Goal: Task Accomplishment & Management: Complete application form

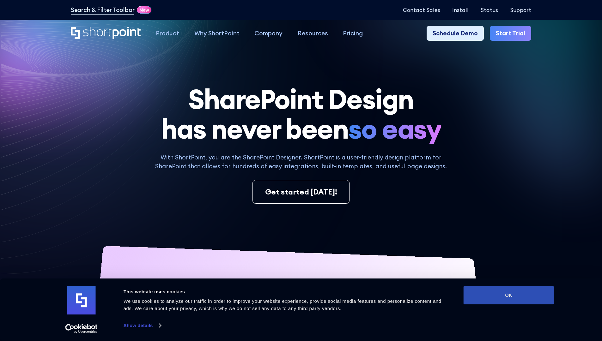
click at [508, 295] on button "OK" at bounding box center [508, 295] width 90 height 18
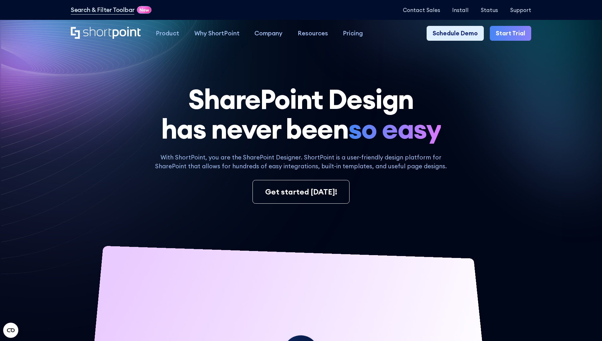
click at [512, 33] on link "Start Trial" at bounding box center [510, 33] width 41 height 15
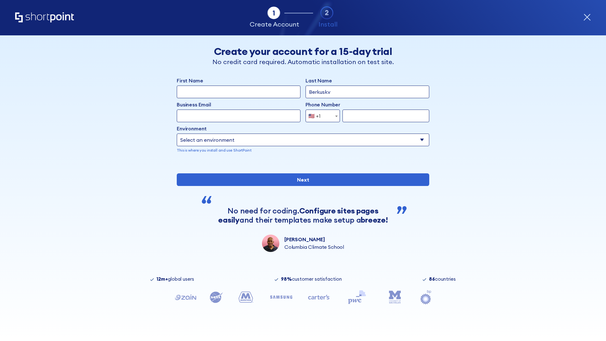
type input "Berkuskv"
type input "[EMAIL_ADDRESS][DOMAIN_NAME]"
type input "2125556789"
select select "Microsoft 365"
type input "2125556789"
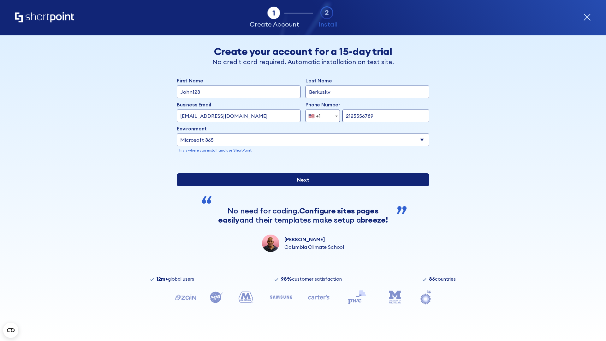
scroll to position [2, 0]
click at [301, 186] on input "Next" at bounding box center [303, 179] width 253 height 13
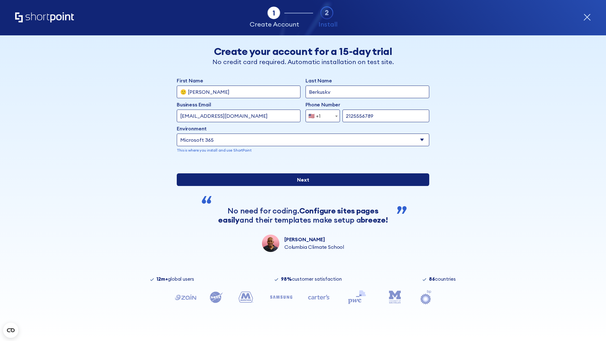
click at [301, 186] on input "Next" at bounding box center [303, 179] width 253 height 13
type input "Archebald"
click at [301, 186] on input "Next" at bounding box center [303, 179] width 253 height 13
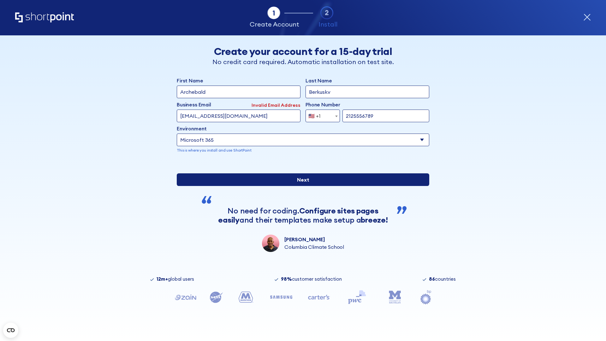
click at [301, 186] on input "Next" at bounding box center [303, 179] width 253 height 13
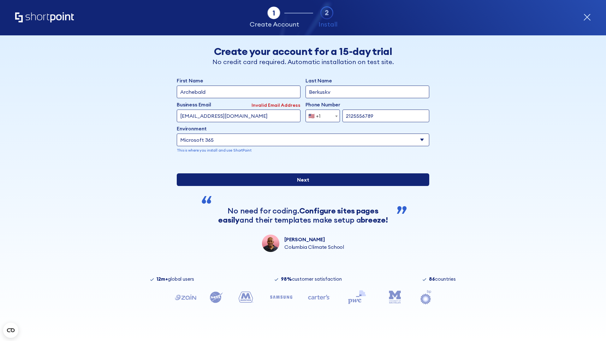
click at [301, 186] on input "Next" at bounding box center [303, 179] width 253 height 13
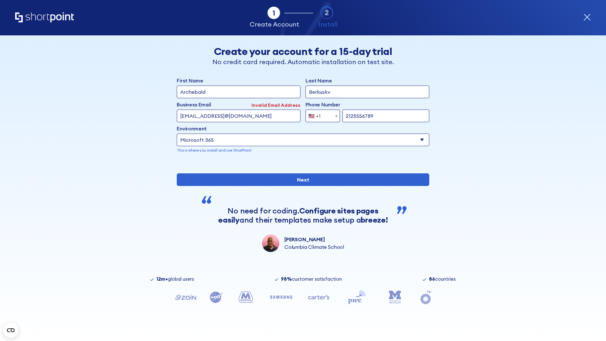
type input "testEmail@protonmail.comtest@shortpoint.com"
click at [321, 114] on span "🇺🇸 +1" at bounding box center [316, 116] width 21 height 13
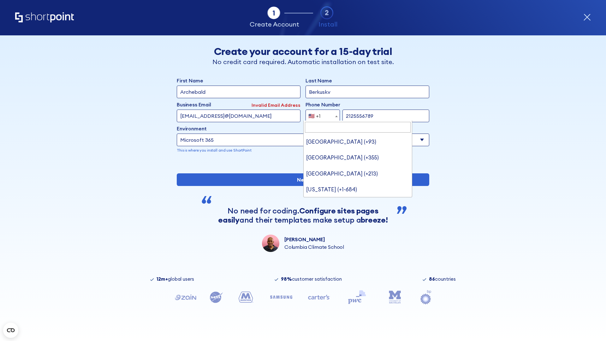
type input "[GEOGRAPHIC_DATA] (+966)"
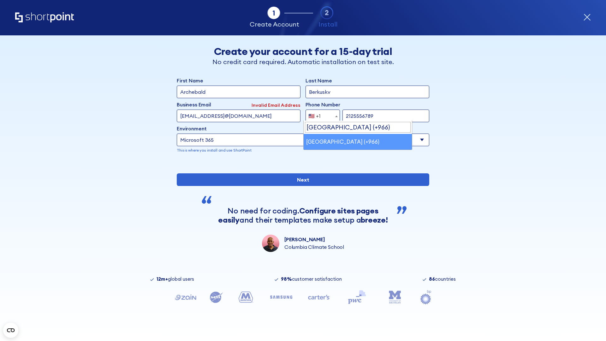
select select "+966"
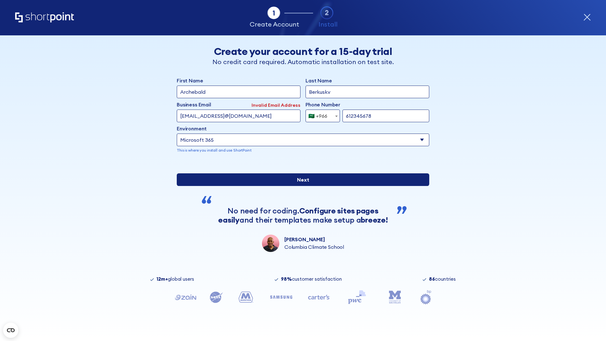
type input "612345678"
click at [301, 186] on input "Next" at bounding box center [303, 179] width 253 height 13
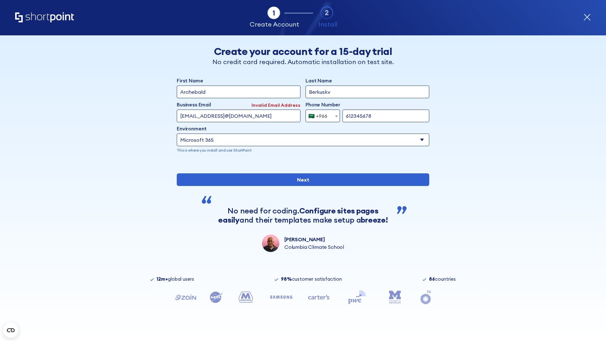
click at [321, 114] on div "🇸🇦 +966" at bounding box center [318, 116] width 19 height 13
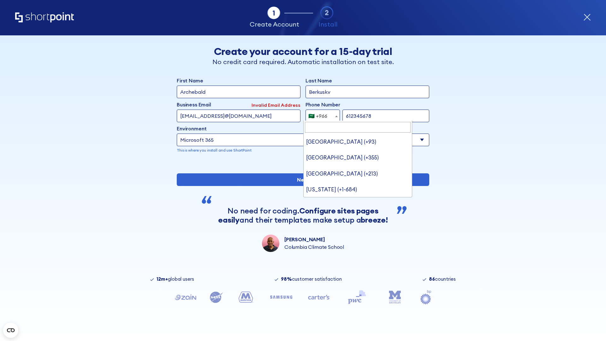
type input "[GEOGRAPHIC_DATA] (+971)"
select select "+971"
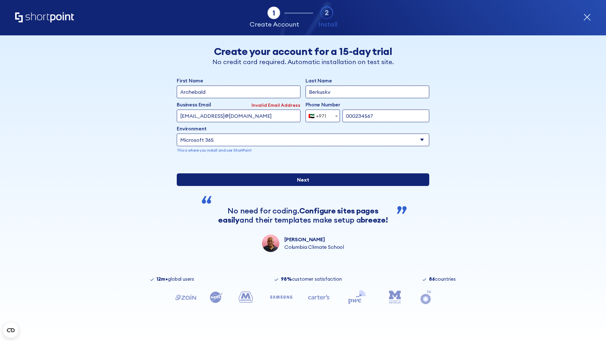
type input "000234567"
click at [301, 186] on input "Next" at bounding box center [303, 179] width 253 height 13
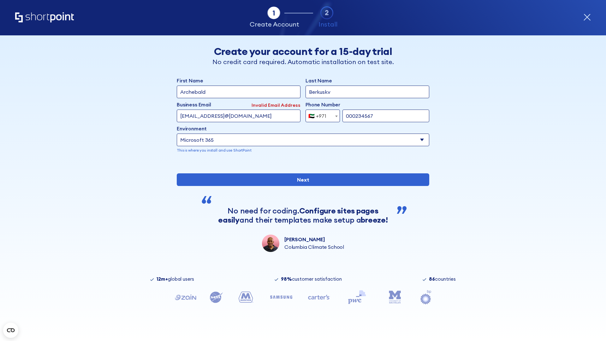
click at [321, 114] on div "🇦🇪 +971" at bounding box center [318, 116] width 18 height 13
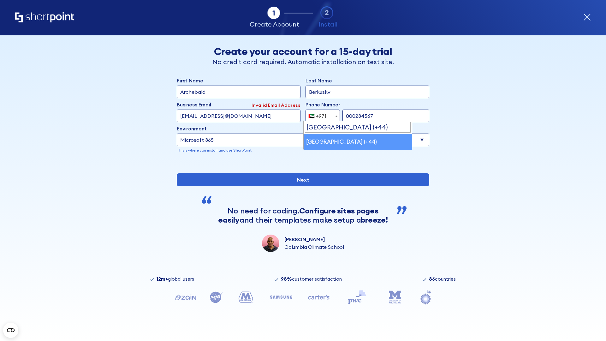
select select "+44"
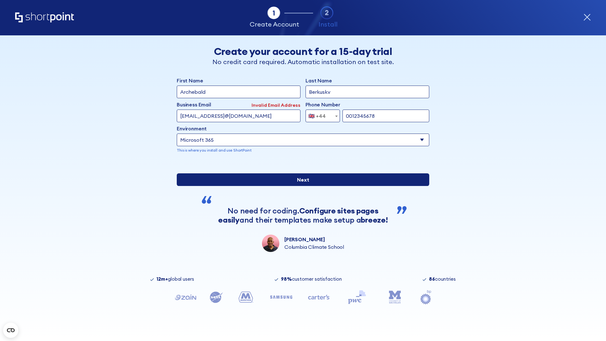
type input "0012345678"
click at [301, 186] on input "Next" at bounding box center [303, 179] width 253 height 13
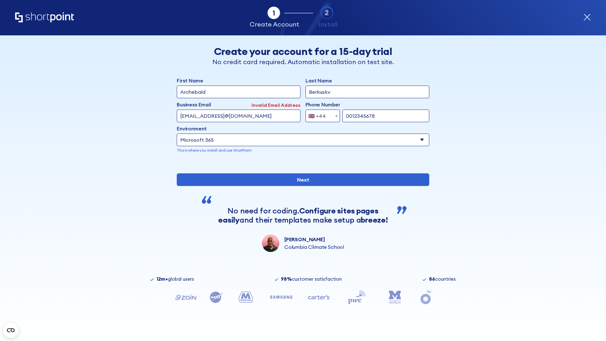
click at [321, 114] on div "🇬🇧 +44" at bounding box center [317, 116] width 17 height 13
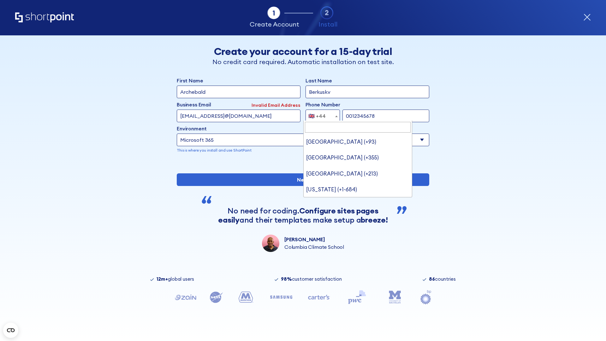
type input "Ukraine (+380)"
select select "+380"
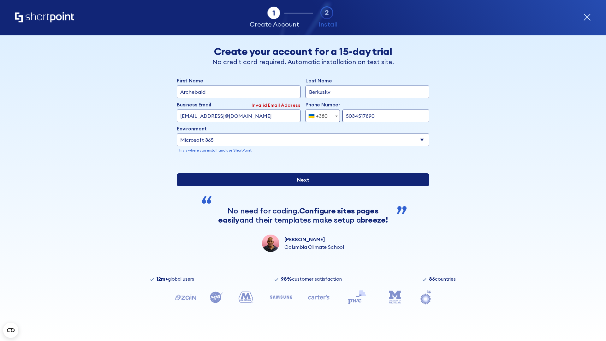
type input "5034517890"
click at [301, 186] on input "Next" at bounding box center [303, 179] width 253 height 13
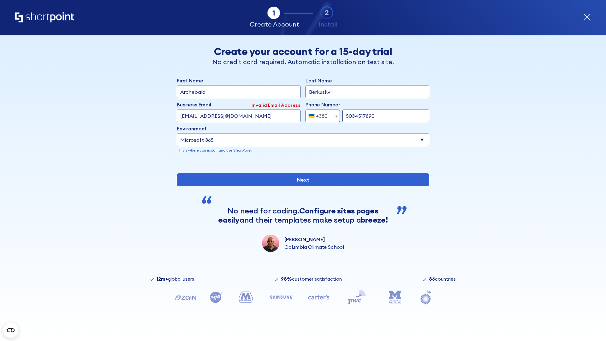
click at [321, 114] on div "🇺🇦 +380" at bounding box center [318, 116] width 19 height 13
select select "+1"
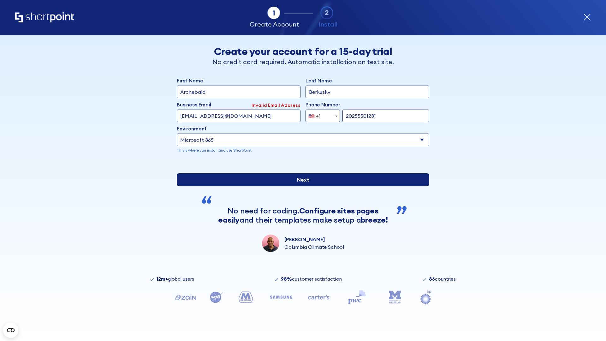
type input "20255501231"
click at [301, 186] on input "Next" at bounding box center [303, 179] width 253 height 13
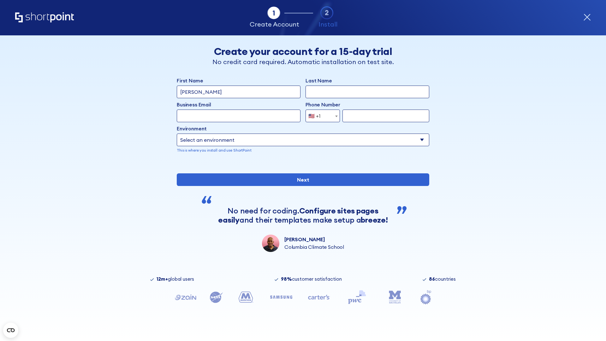
type input "Mary-Jane"
type input "Berkuskv"
type input "john@company.com"
click at [321, 116] on span "🇺🇸 +1" at bounding box center [316, 116] width 21 height 13
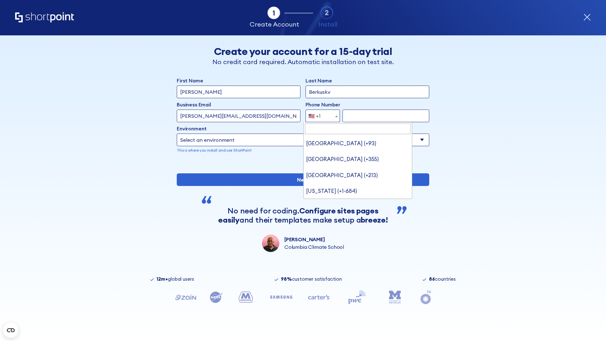
type input "[GEOGRAPHIC_DATA] (+966)"
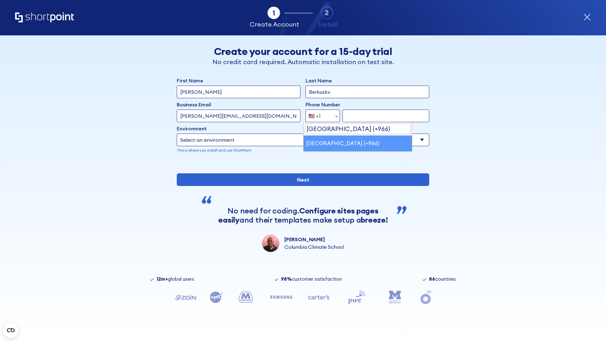
select select "+966"
type input "512345678"
select select "Microsoft 365"
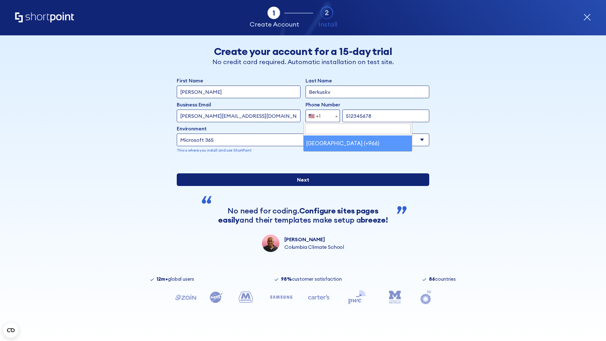
type input "512345678"
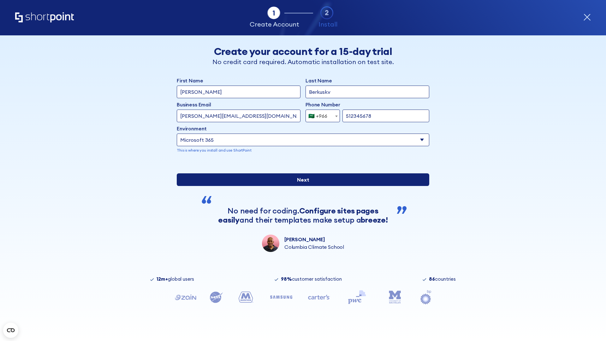
click at [301, 186] on input "Next" at bounding box center [303, 179] width 253 height 13
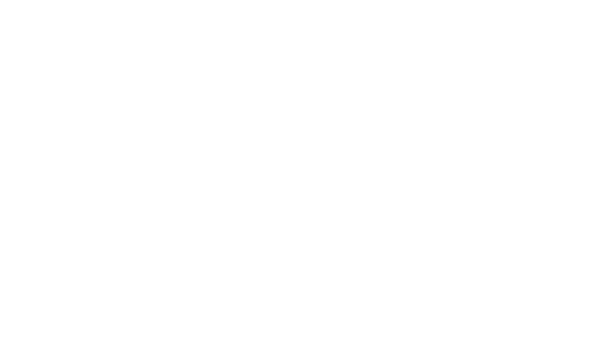
select select "+966"
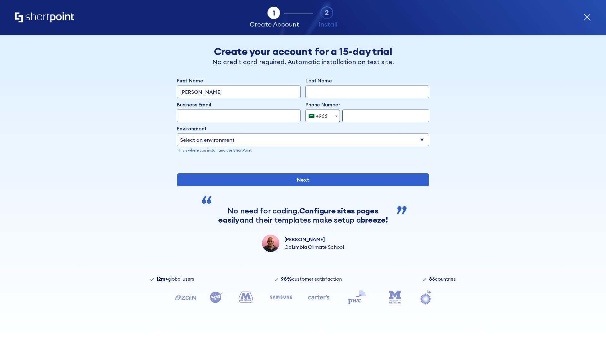
type input "D'Souza"
type input "Berkuskv"
type input "hr@mybusiness.org"
click at [321, 114] on div "🇸🇦 +966" at bounding box center [318, 116] width 19 height 13
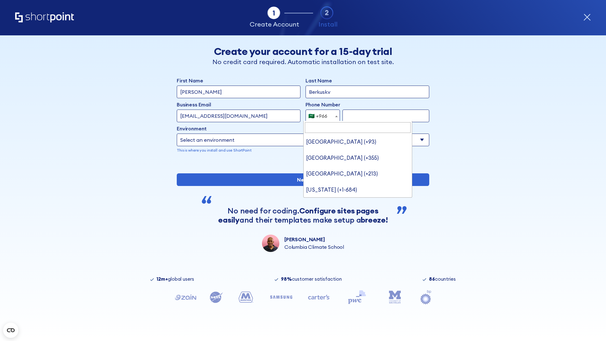
type input "United Arab Emirates (+971)"
select select "+971"
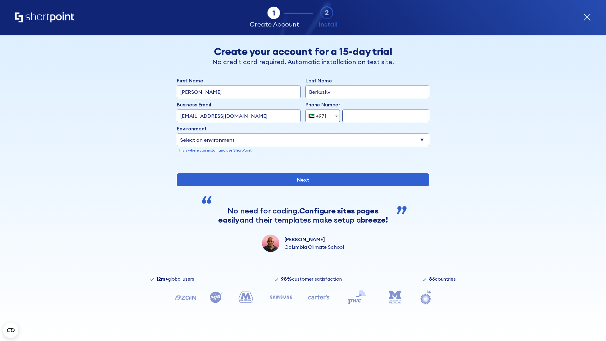
scroll to position [2, 0]
type input "501234567"
select select "Microsoft 365"
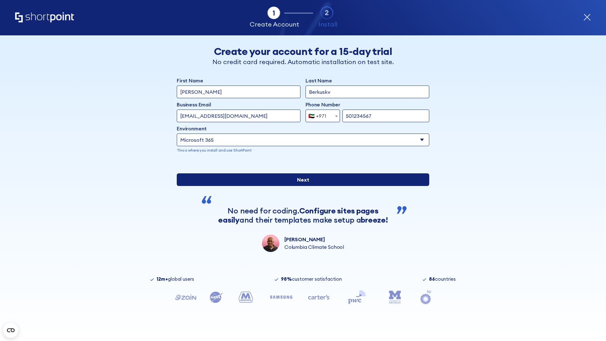
type input "501234567"
click at [301, 186] on input "Next" at bounding box center [303, 179] width 253 height 13
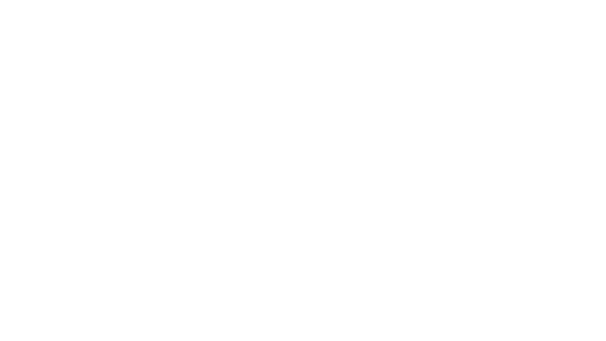
select select "+971"
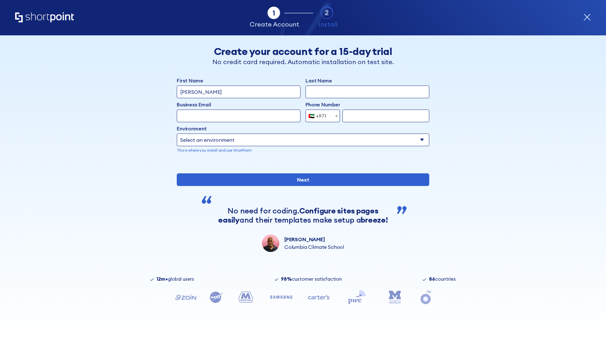
type input "[PERSON_NAME]"
type input "Berkuskv"
type input "support@university.edu"
click at [321, 116] on div "🇦🇪 +971" at bounding box center [318, 116] width 18 height 13
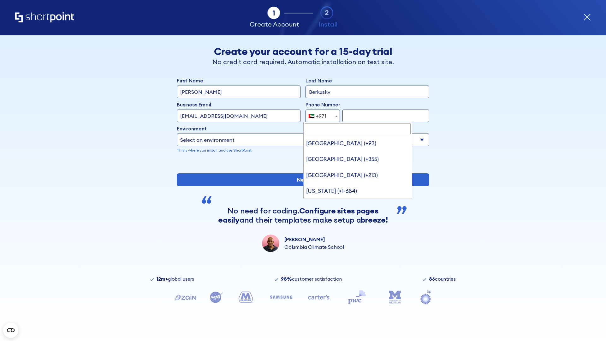
type input "[GEOGRAPHIC_DATA] (+44)"
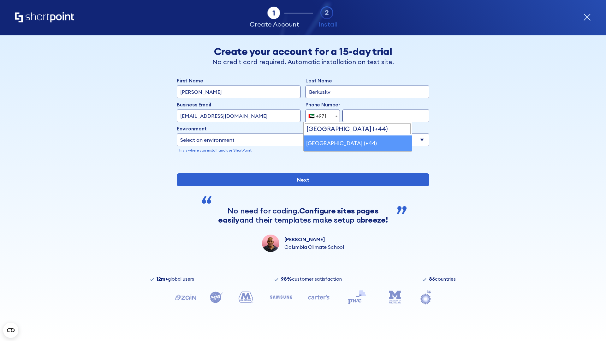
select select "+44"
type input "7912345678"
select select "Microsoft 365"
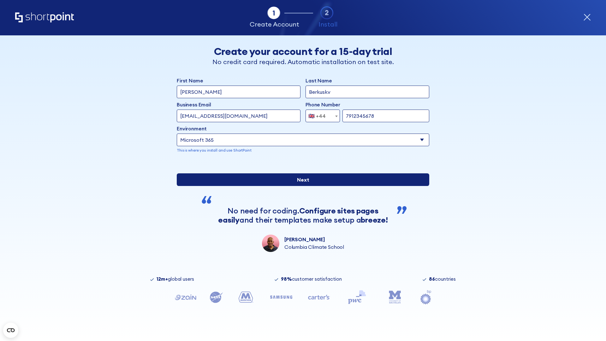
type input "7912345678"
click at [301, 186] on input "Next" at bounding box center [303, 179] width 253 height 13
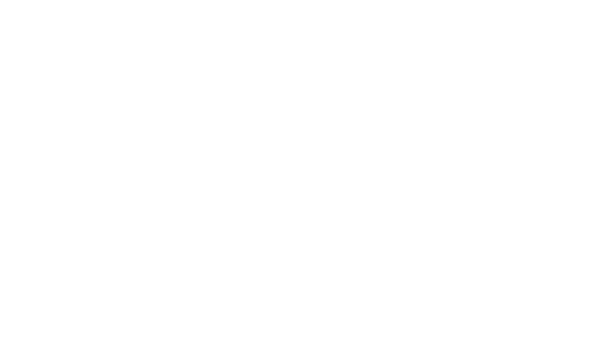
select select "+44"
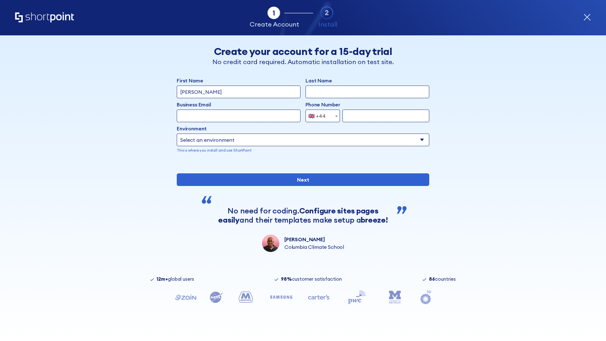
type input "[PERSON_NAME]"
type input "Berkuskv"
type input "[EMAIL_ADDRESS][DOMAIN_NAME]"
click at [321, 116] on div "🇬🇧 +44" at bounding box center [317, 116] width 17 height 13
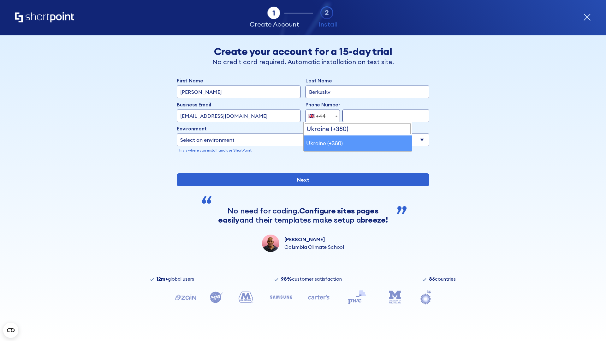
select select "+380"
type input "663451789"
select select "Microsoft 365"
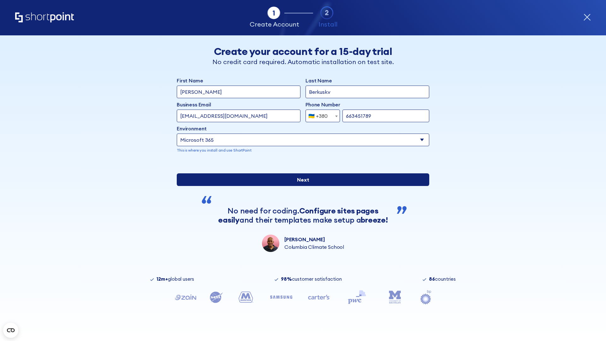
type input "663451789"
click at [301, 186] on input "Next" at bounding box center [303, 179] width 253 height 13
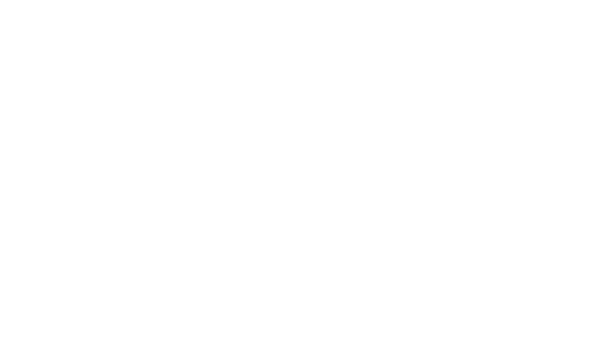
select select "+380"
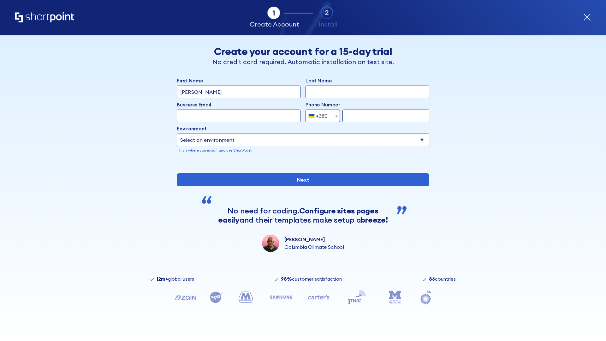
type input "[PERSON_NAME]"
type input "Berkuskv"
type input "team@hospital-uae.health"
click at [321, 116] on div "🇺🇦 +380" at bounding box center [318, 116] width 19 height 13
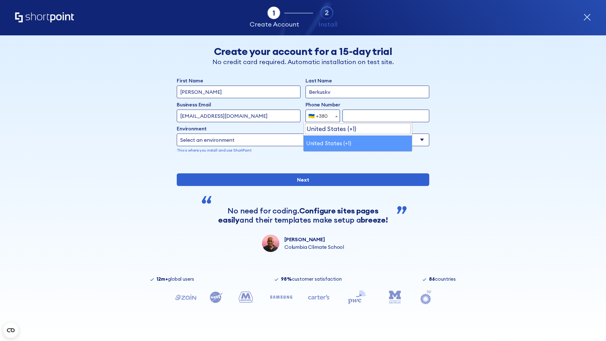
select select "+1"
type input "2025550123"
select select "Microsoft 365"
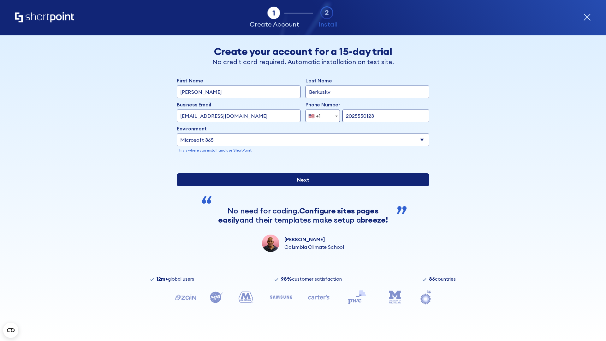
type input "2025550123"
click at [301, 186] on input "Next" at bounding box center [303, 179] width 253 height 13
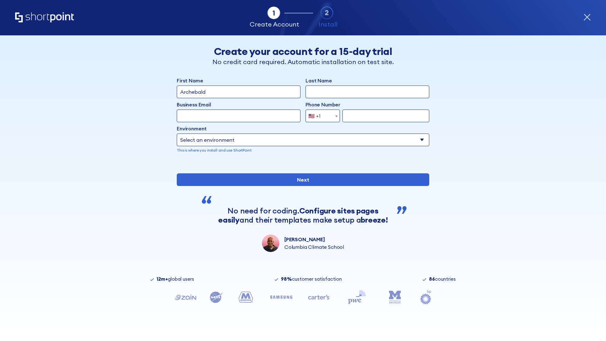
type input "Archebald"
type input "Berkuskv"
type input "[EMAIL_ADDRESS][DOMAIN_NAME]"
type input "2125556789"
select select "SharePoint 2019 (On-Premise)"
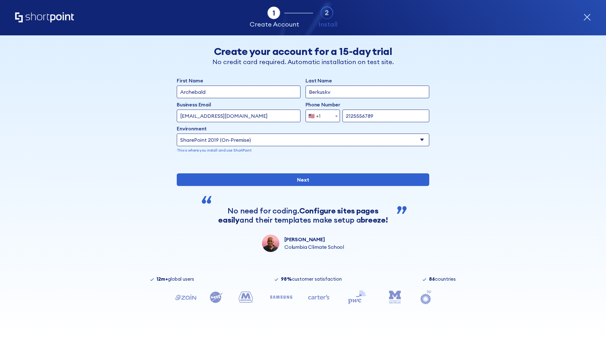
type input "2125556789"
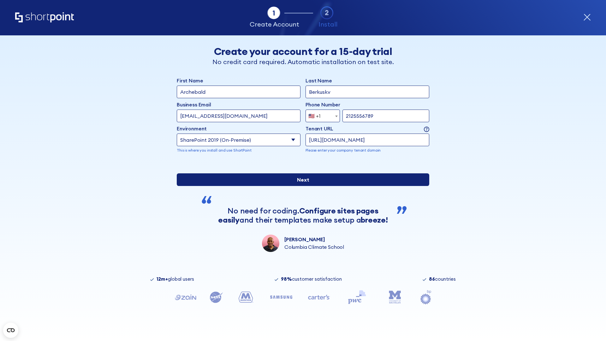
type input "https://contoso.sharepoint.xyz"
click at [301, 186] on input "Next" at bounding box center [303, 179] width 253 height 13
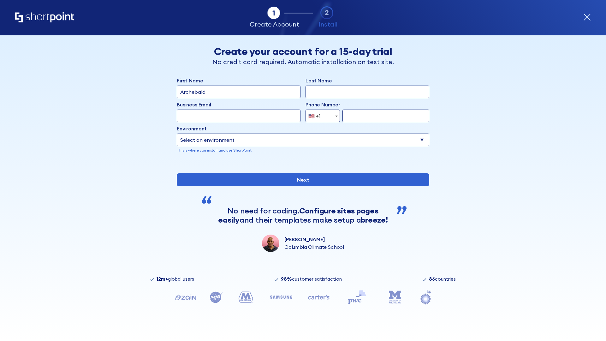
type input "Archebald"
type input "Berkuskv"
type input "[EMAIL_ADDRESS][DOMAIN_NAME]"
type input "2125556789"
select select "SharePoint 2019 (On-Premise)"
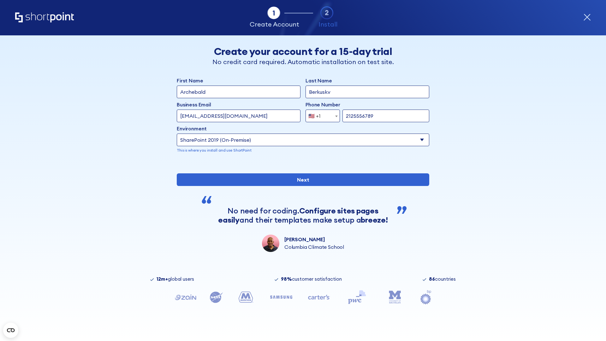
type input "2125556789"
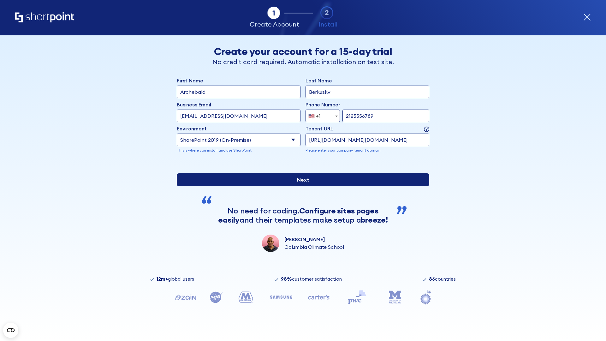
type input "http://malicious.com/sharepoint.com"
click at [301, 186] on input "Next" at bounding box center [303, 179] width 253 height 13
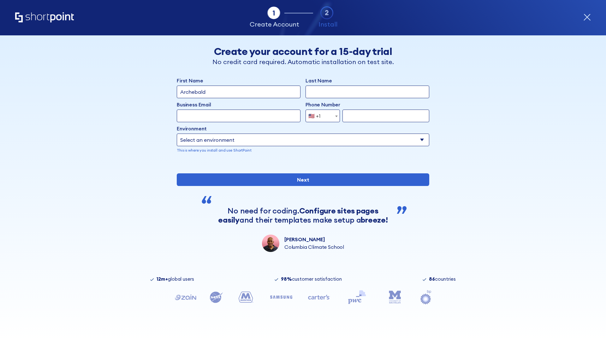
type input "Archebald"
type input "Berkuskv"
type input "[EMAIL_ADDRESS][DOMAIN_NAME]"
type input "2125556789"
select select "SharePoint 2019 (On-Premise)"
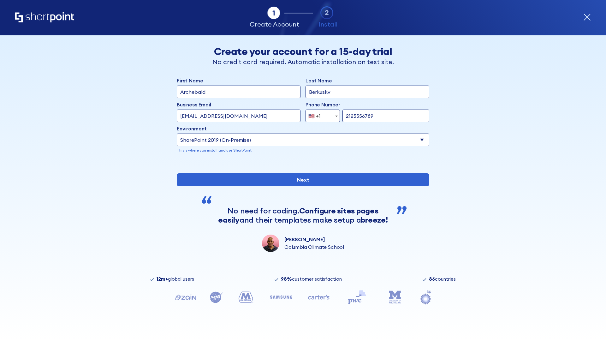
type input "2125556789"
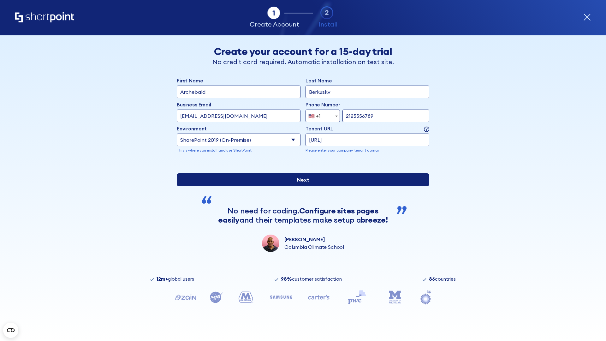
type input "[URL]"
click at [301, 186] on input "Next" at bounding box center [303, 179] width 253 height 13
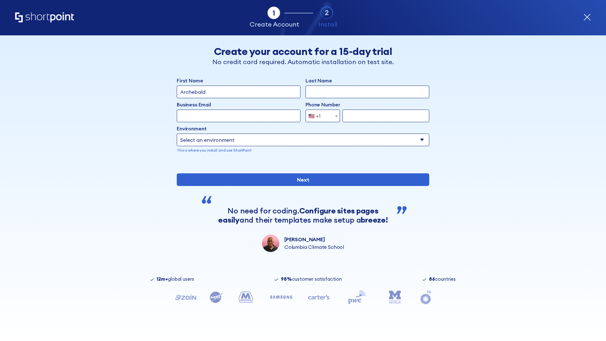
type input "Archebald"
type input "Berkuskv"
type input "[EMAIL_ADDRESS][DOMAIN_NAME]"
type input "2125556789"
select select "SharePoint 2019 (On-Premise)"
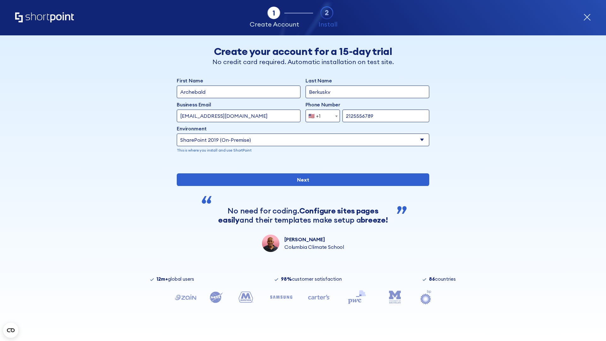
type input "2125556789"
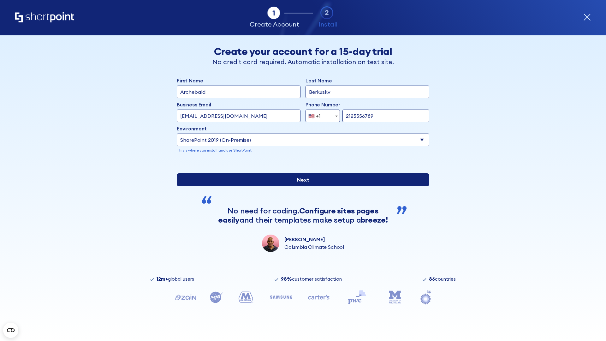
type input "https://sharepoint.com.evil.com"
click at [301, 186] on input "Next" at bounding box center [303, 179] width 253 height 13
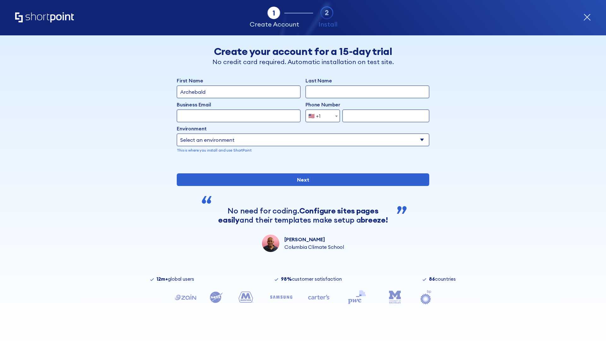
type input "Archebald"
type input "Berkuskv"
type input "[EMAIL_ADDRESS][DOMAIN_NAME]"
type input "2125556789"
select select "SharePoint 2019 (On-Premise)"
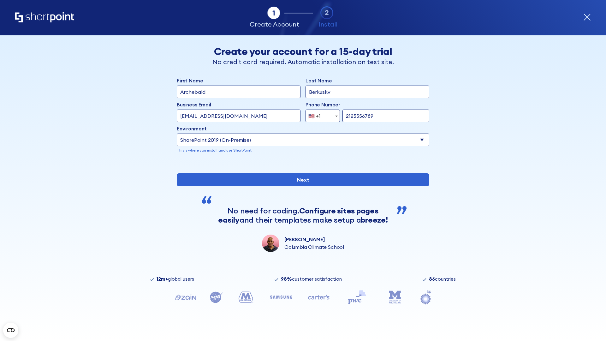
type input "2125556789"
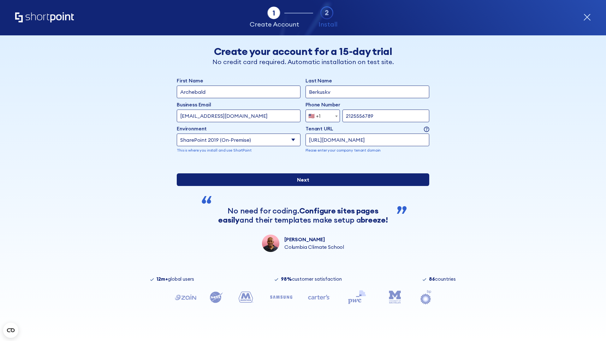
type input "https://yzrtre3nv.sharepoint.com"
click at [301, 186] on input "Next" at bounding box center [303, 179] width 253 height 13
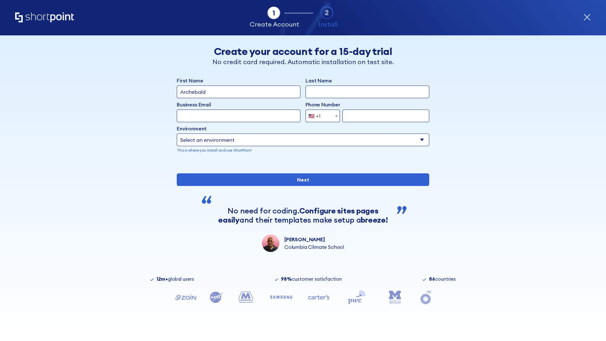
type input "Archebald"
type input "Berkuskv"
type input "[EMAIL_ADDRESS][DOMAIN_NAME]"
type input "2125556789"
select select "SharePoint 2019 (On-Premise)"
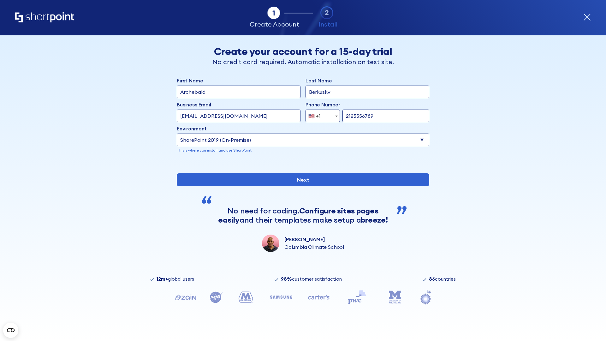
type input "2125556789"
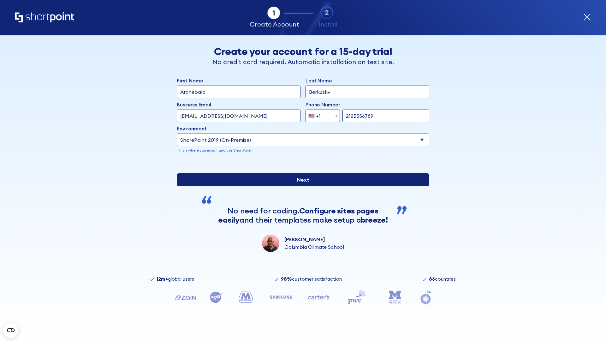
type input "[URL][DOMAIN_NAME]"
click at [301, 186] on input "Next" at bounding box center [303, 179] width 253 height 13
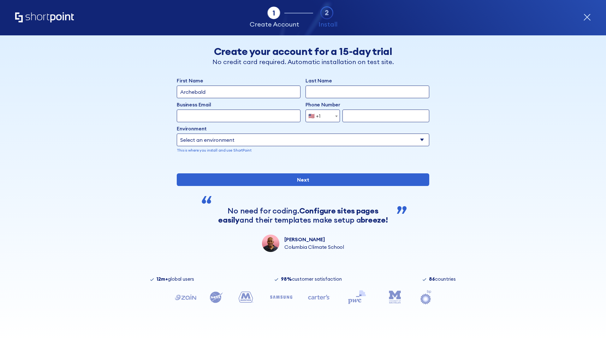
type input "Archebald"
type input "Berkuskv"
type input "[EMAIL_ADDRESS][DOMAIN_NAME]"
type input "2125556789"
select select "SharePoint 2019 (On-Premise)"
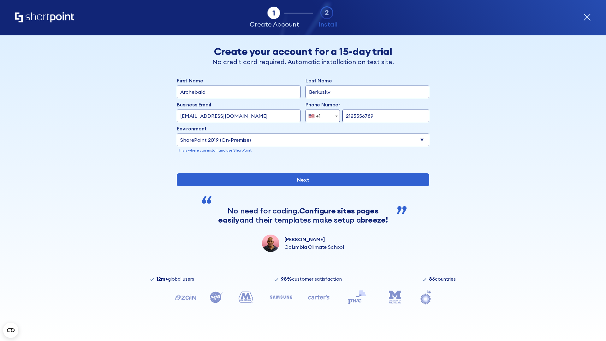
type input "2125556789"
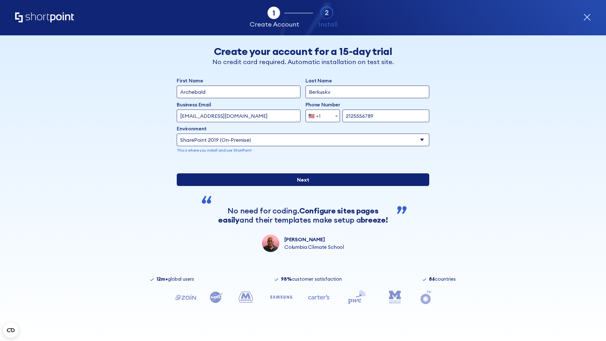
type input "https://intranet.sharepoint.de"
click at [301, 186] on input "Next" at bounding box center [303, 179] width 253 height 13
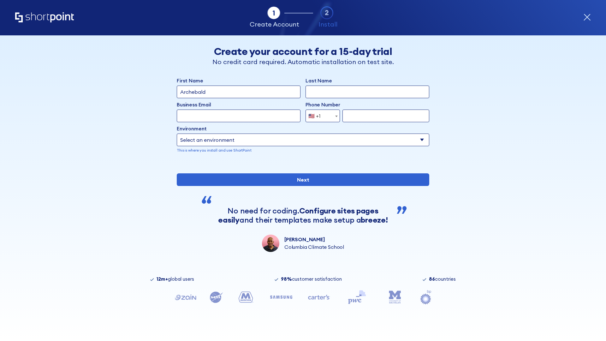
type input "Archebald"
type input "Berkuskv"
type input "[EMAIL_ADDRESS][DOMAIN_NAME]"
type input "2125556789"
select select "SharePoint 2019 (On-Premise)"
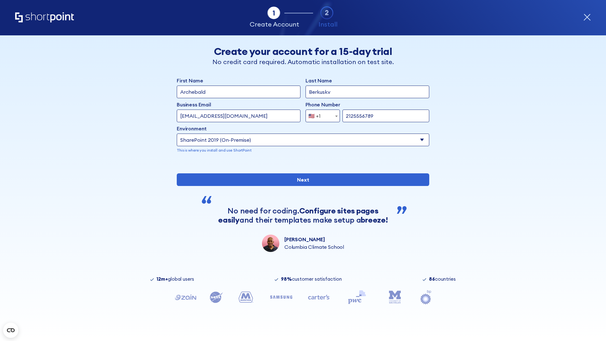
type input "2125556789"
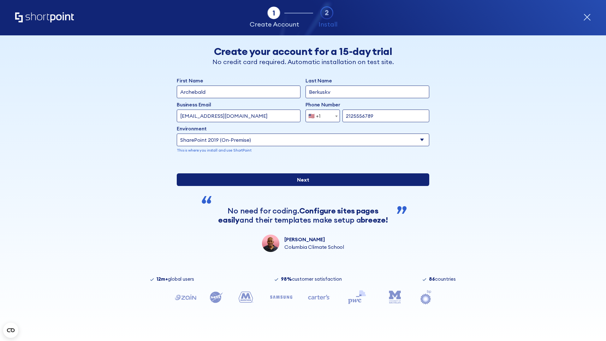
type input "https://secure.sharepoint.us"
click at [301, 211] on div "First Name Archebald Last Name Berkuskv Business Email Invalid Email Address te…" at bounding box center [303, 164] width 253 height 175
click at [301, 186] on input "Next" at bounding box center [303, 179] width 253 height 13
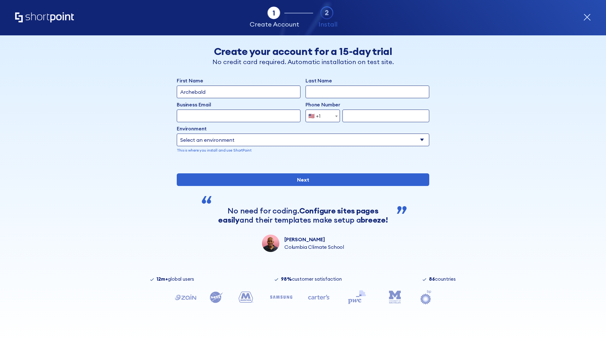
type input "Archebald"
type input "Berkuskv"
type input "[EMAIL_ADDRESS][DOMAIN_NAME]"
type input "2125556789"
select select "SharePoint 2019 (On-Premise)"
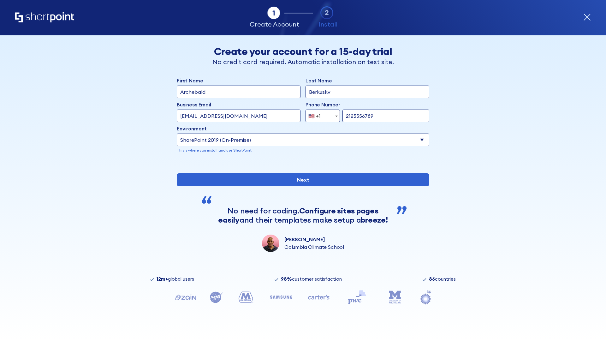
type input "2125556789"
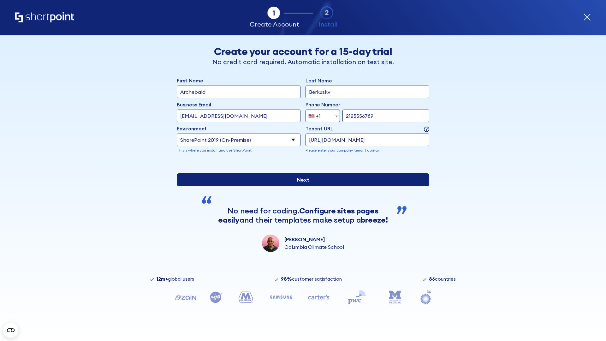
type input "https://alpha.sharepoint-mil.us"
click at [301, 186] on input "Next" at bounding box center [303, 179] width 253 height 13
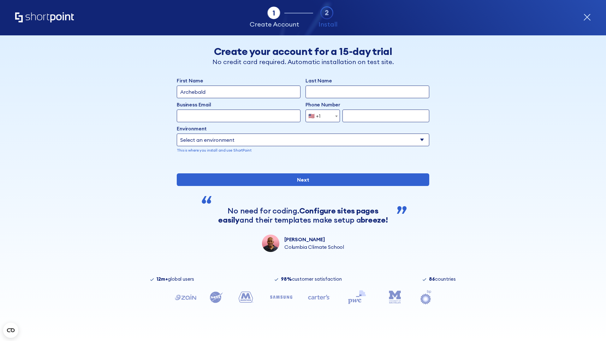
type input "Archebald"
type input "Berkuskv"
type input "[EMAIL_ADDRESS][DOMAIN_NAME]"
type input "2125556789"
select select "SharePoint 2019 (On-Premise)"
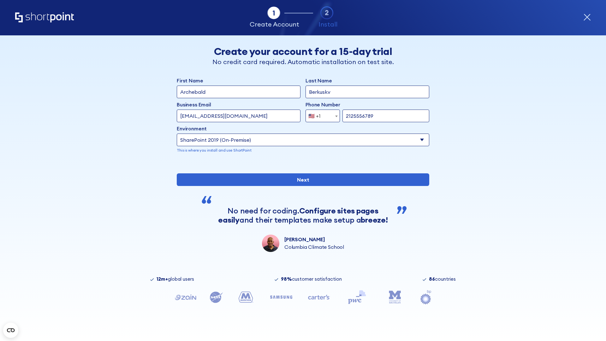
type input "2125556789"
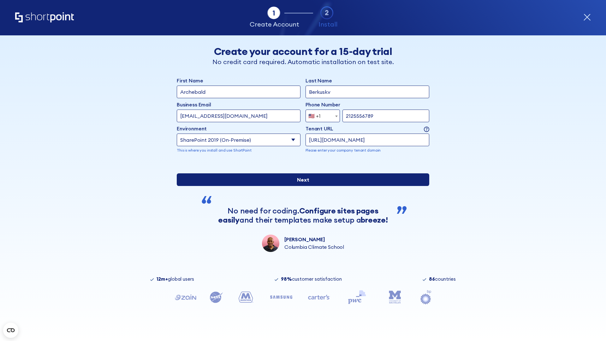
type input "https://team.dps.mil"
click at [301, 186] on input "Next" at bounding box center [303, 179] width 253 height 13
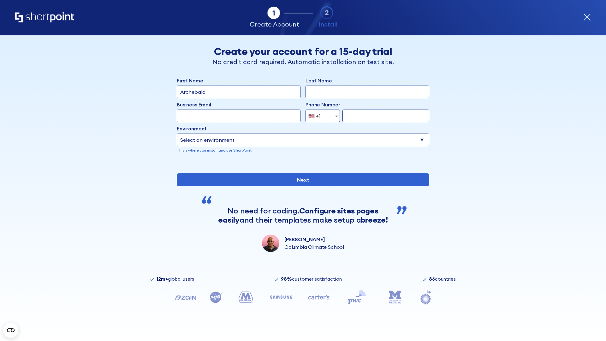
type input "Archebald"
type input "Berkuskv"
type input "[EMAIL_ADDRESS][DOMAIN_NAME]"
type input "2125556789"
select select "SharePoint 2016 (On-Premise)"
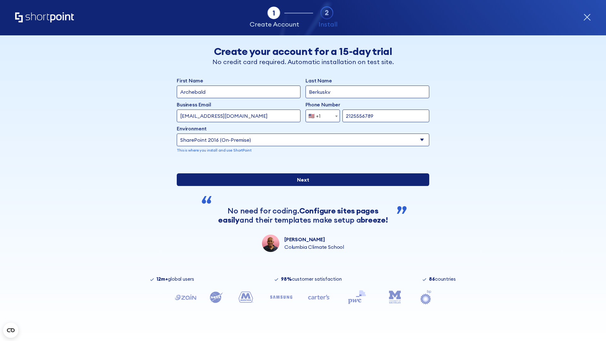
type input "2125556789"
click at [301, 208] on div "First Name Archebald Last Name Berkuskv Business Email Invalid Email Address [E…" at bounding box center [303, 164] width 253 height 175
click at [301, 186] on input "Next" at bounding box center [303, 179] width 253 height 13
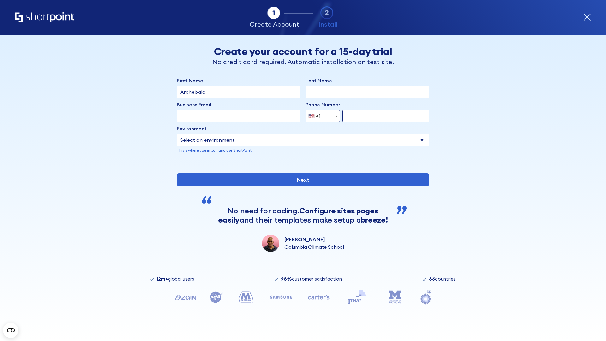
type input "Archebald"
type input "Berkuskv"
type input "[EMAIL_ADDRESS][DOMAIN_NAME]"
type input "2125556789"
select select "SharePoint 2013 (On-Premise)"
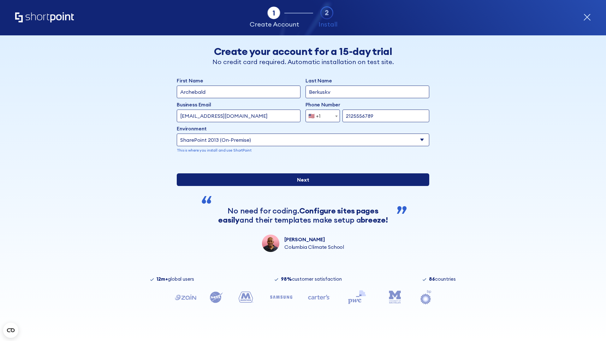
type input "2125556789"
click at [301, 208] on div "First Name Archebald Last Name Berkuskv Business Email Invalid Email Address te…" at bounding box center [303, 164] width 253 height 175
click at [301, 186] on input "Next" at bounding box center [303, 179] width 253 height 13
